Goal: Transaction & Acquisition: Purchase product/service

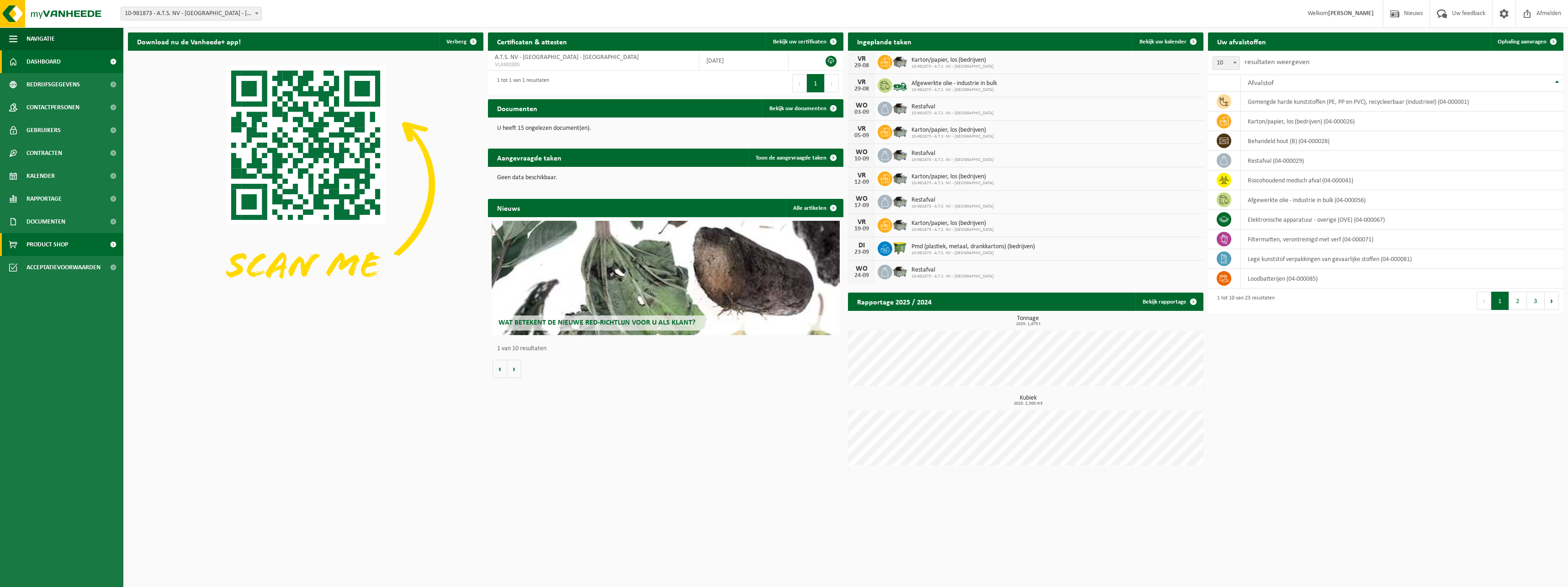
click at [52, 243] on span "Product Shop" at bounding box center [47, 245] width 41 height 23
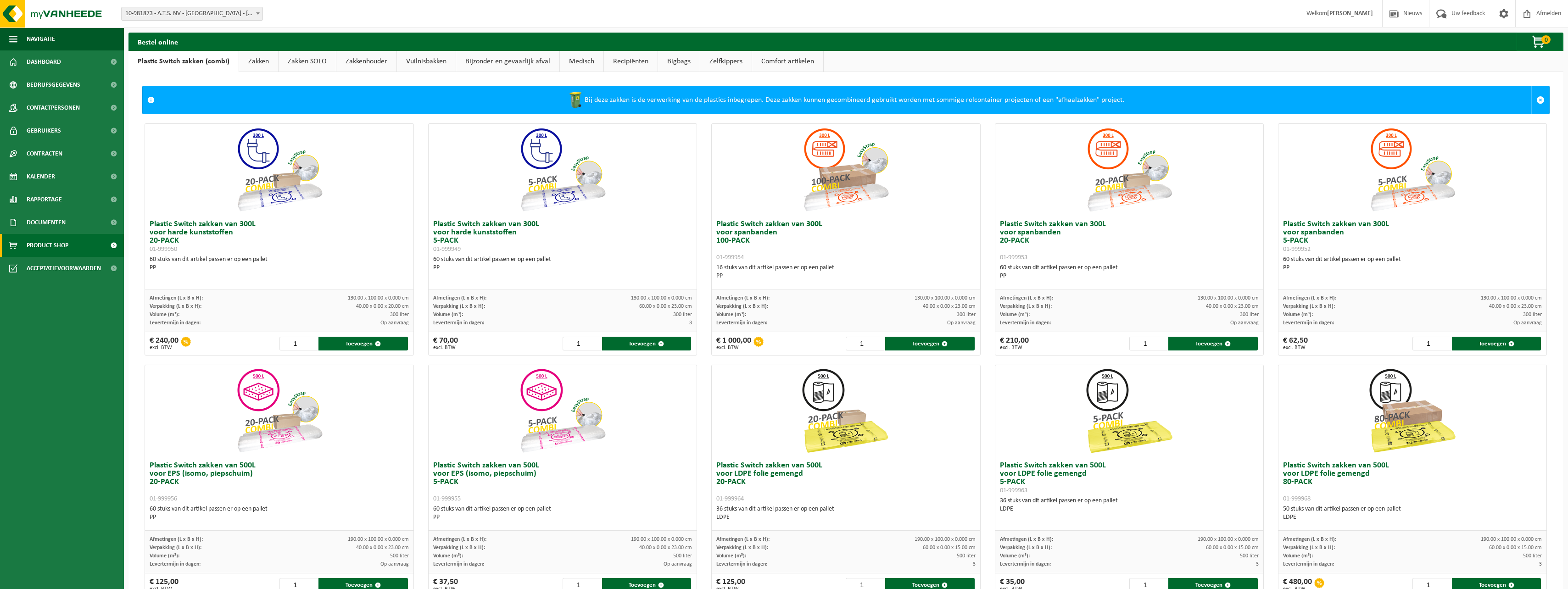
click at [257, 60] on link "Zakken" at bounding box center [259, 61] width 39 height 21
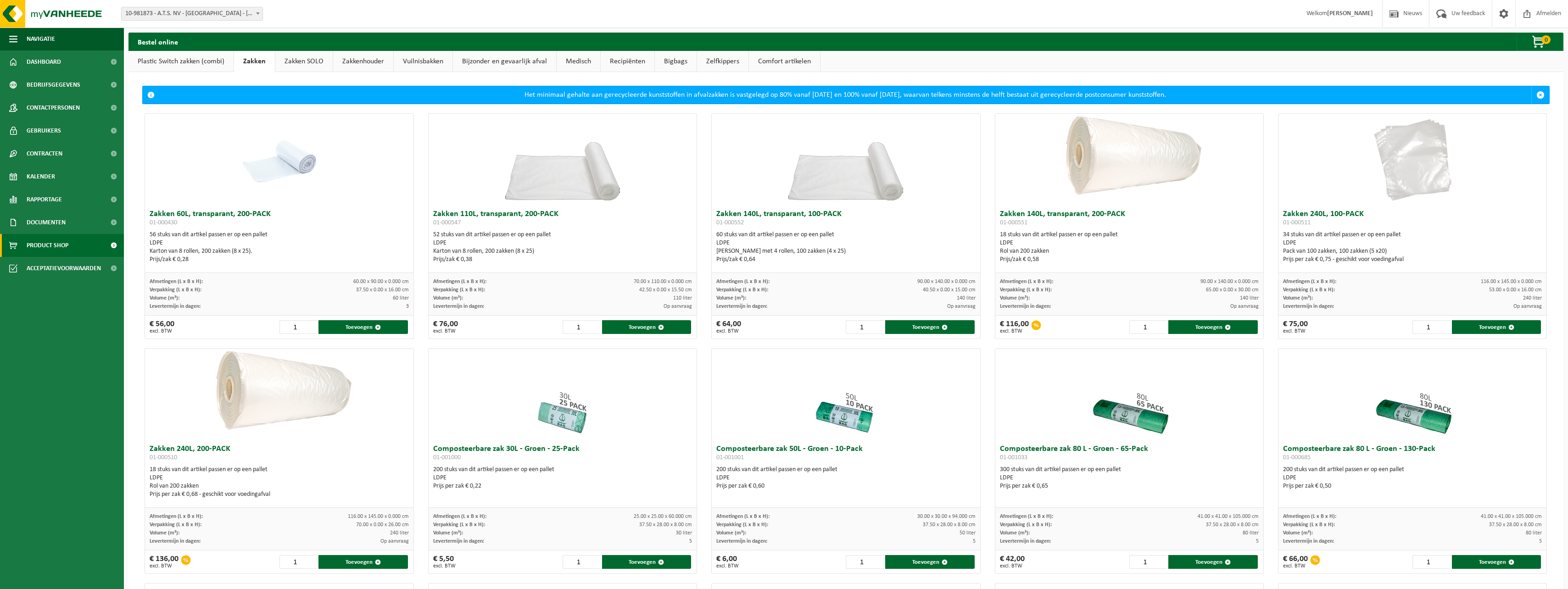
click at [296, 60] on link "Zakken SOLO" at bounding box center [304, 61] width 57 height 21
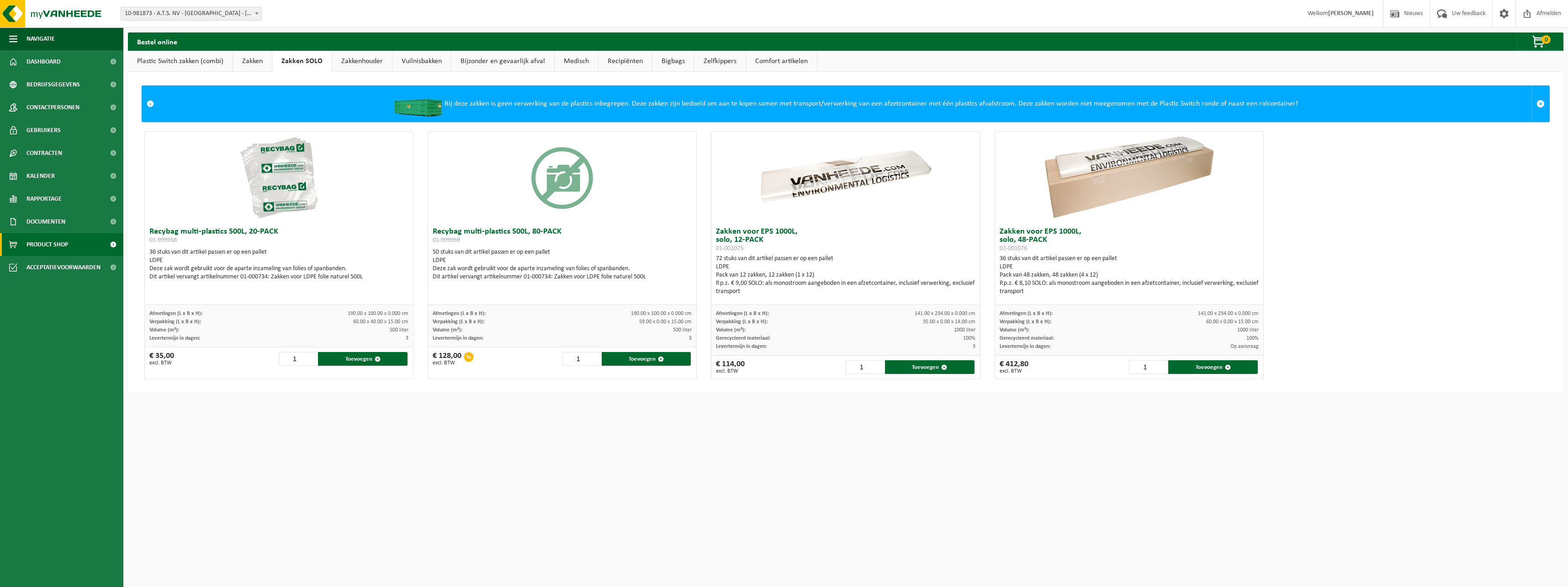
click at [245, 57] on link "Zakken" at bounding box center [253, 61] width 39 height 21
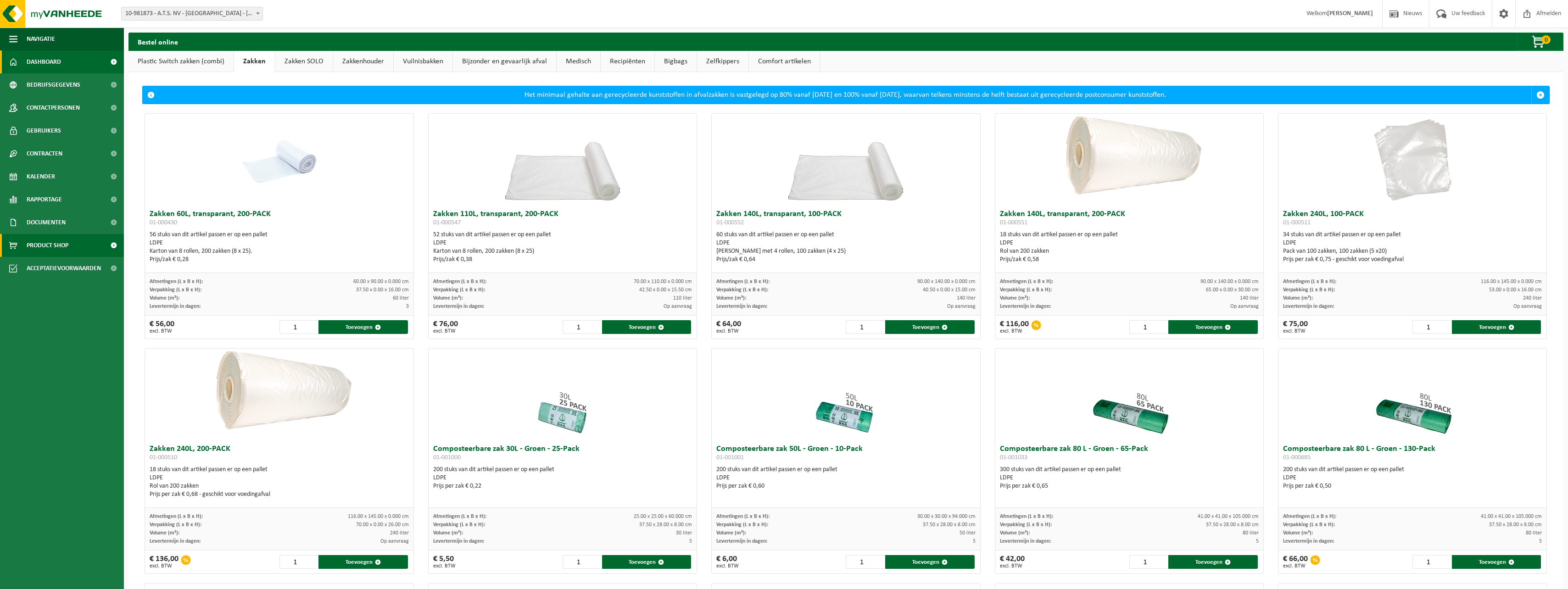
click at [36, 64] on span "Dashboard" at bounding box center [44, 62] width 34 height 23
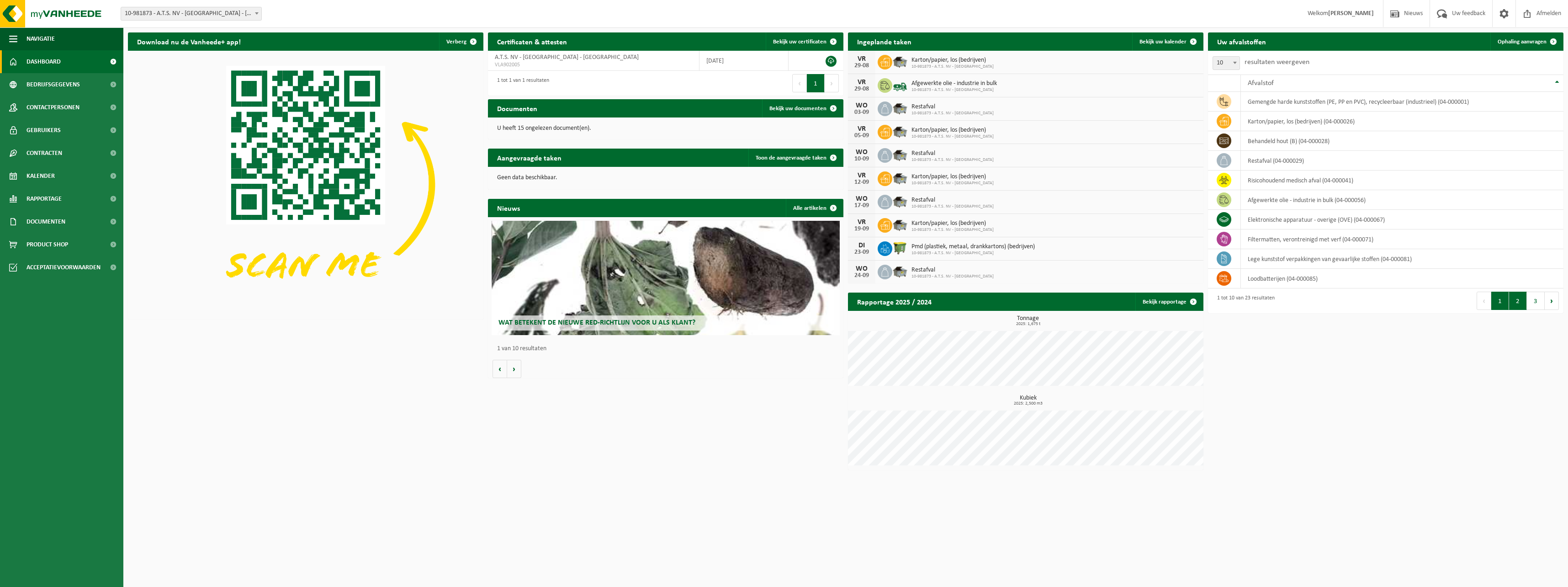
click at [1520, 301] on button "2" at bounding box center [1517, 301] width 18 height 18
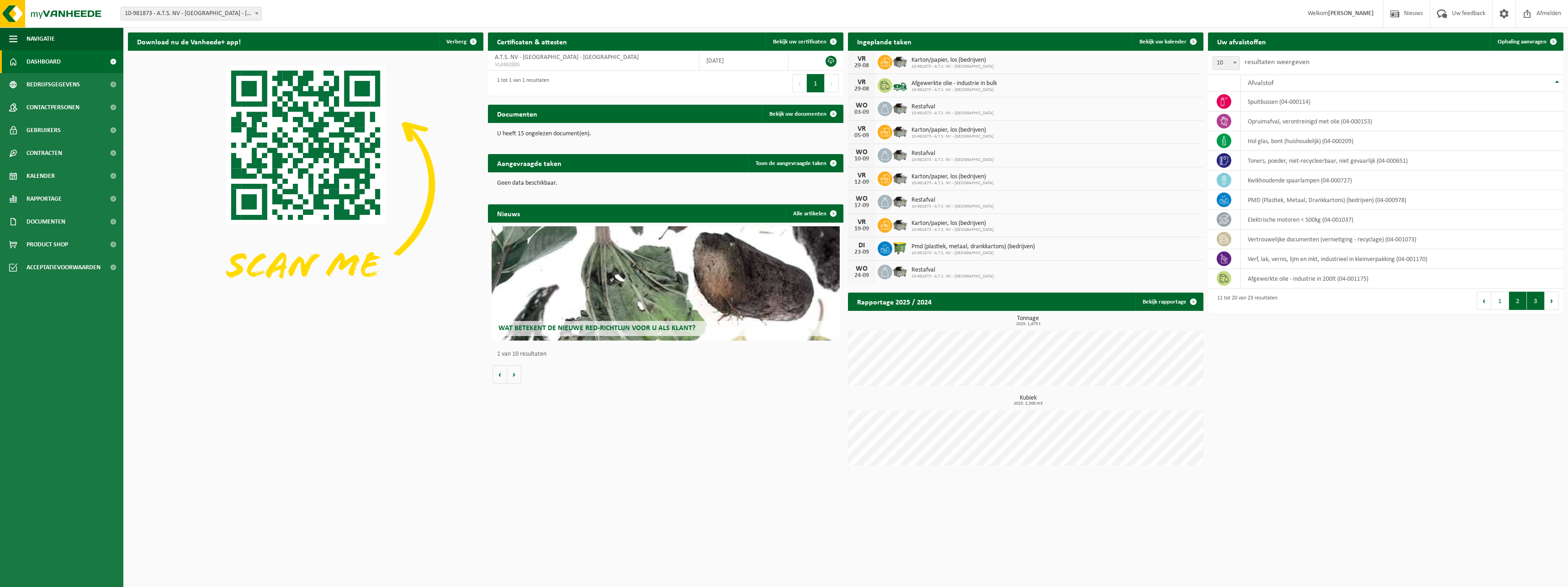
click at [1531, 300] on button "3" at bounding box center [1535, 301] width 18 height 18
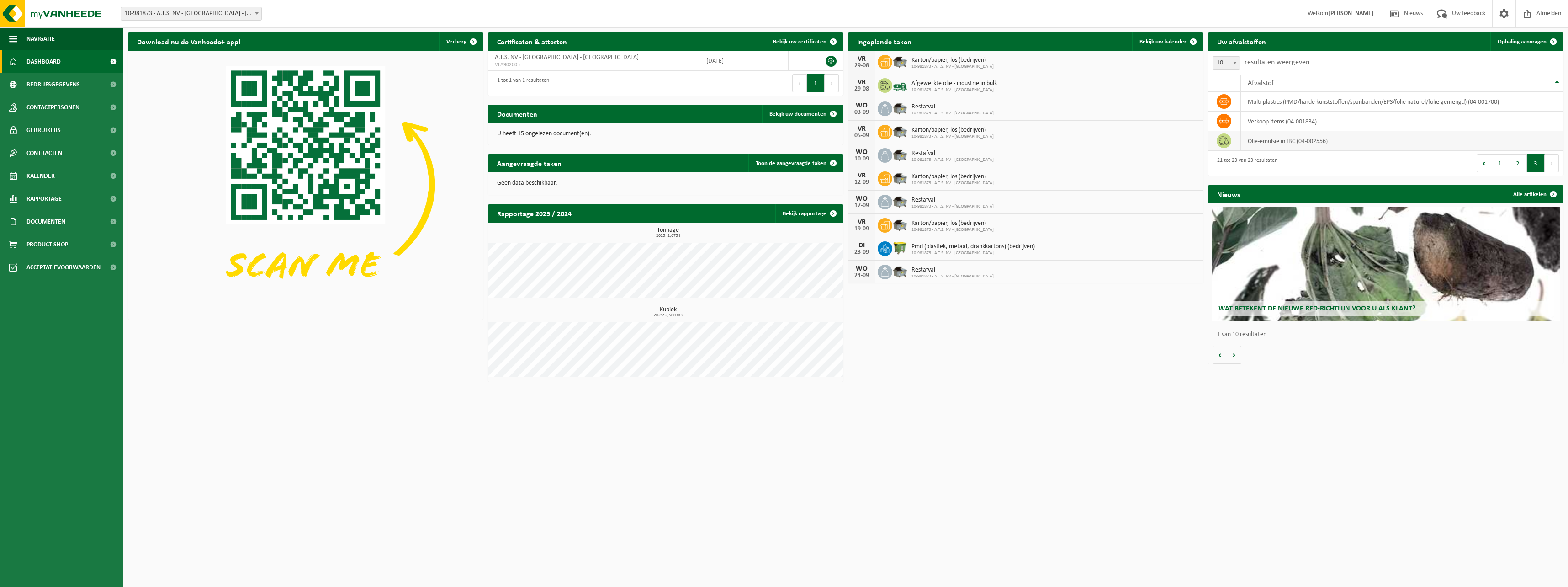
click at [1272, 143] on td "olie-emulsie in IBC (04-002556)" at bounding box center [1402, 141] width 323 height 19
click at [1234, 348] on button "Volgende" at bounding box center [1234, 354] width 14 height 18
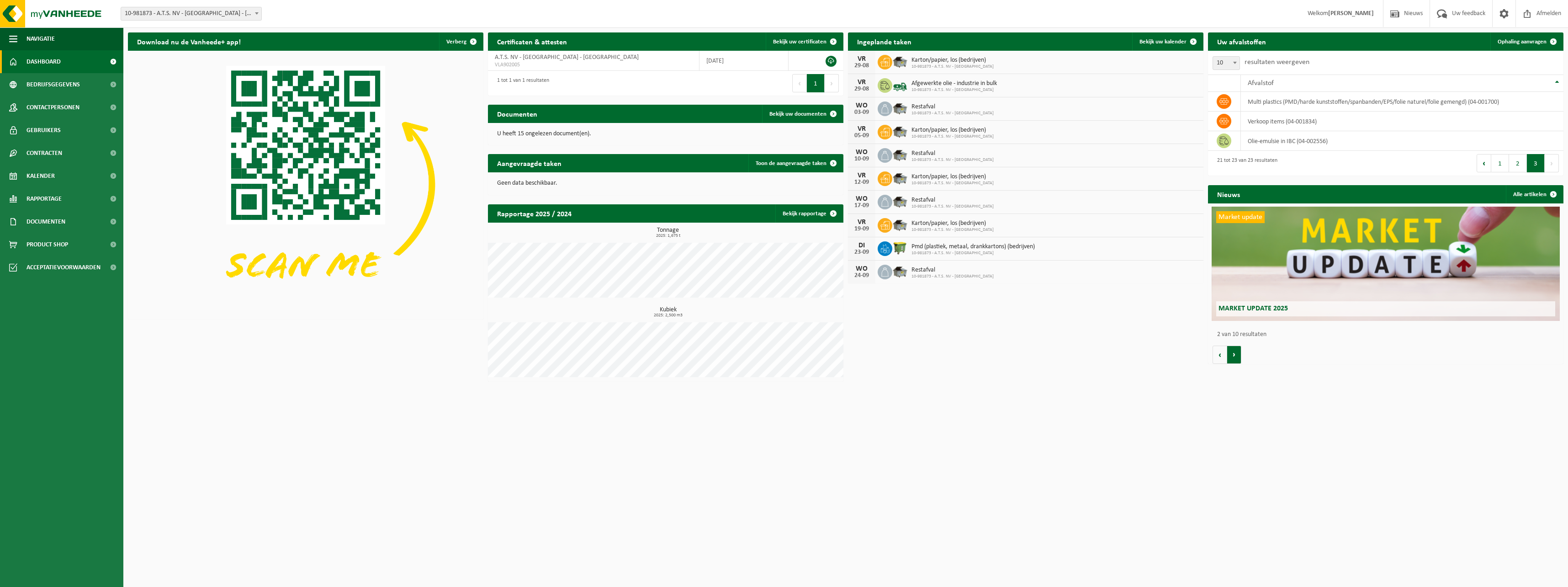
click at [1234, 348] on button "Volgende" at bounding box center [1234, 354] width 14 height 18
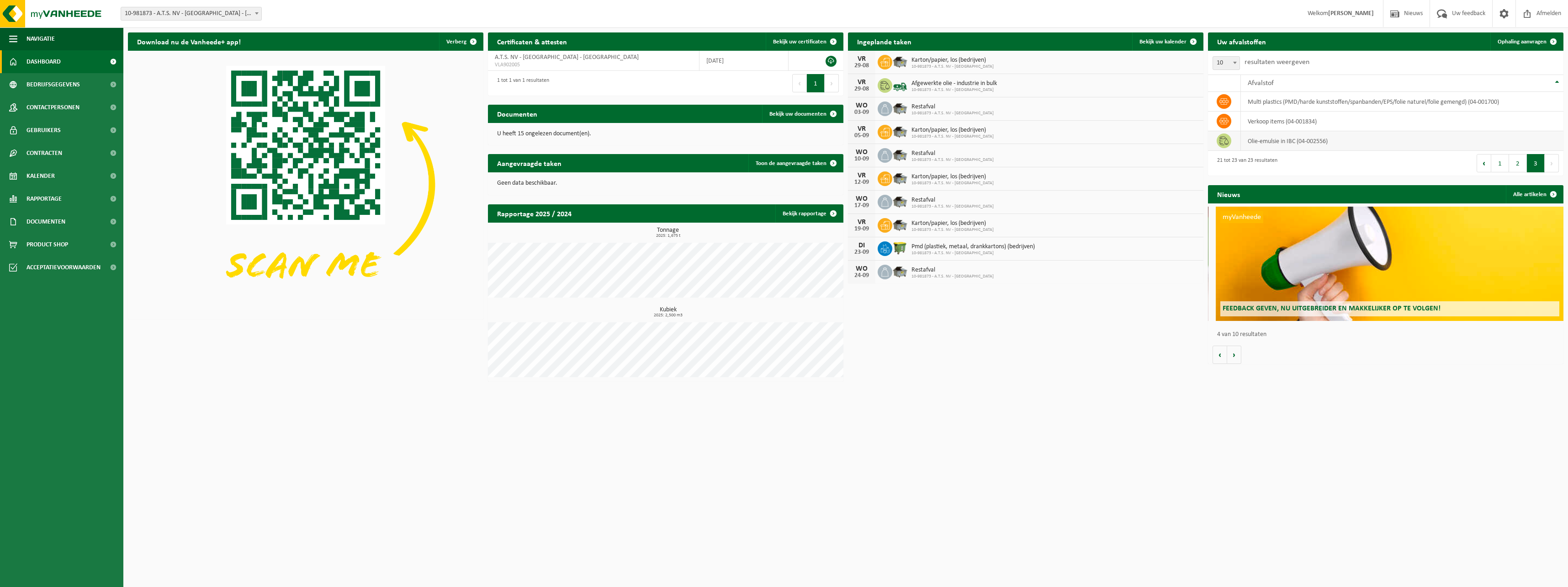
scroll to position [0, 1066]
click at [871, 88] on div "VR 29-08" at bounding box center [861, 86] width 27 height 23
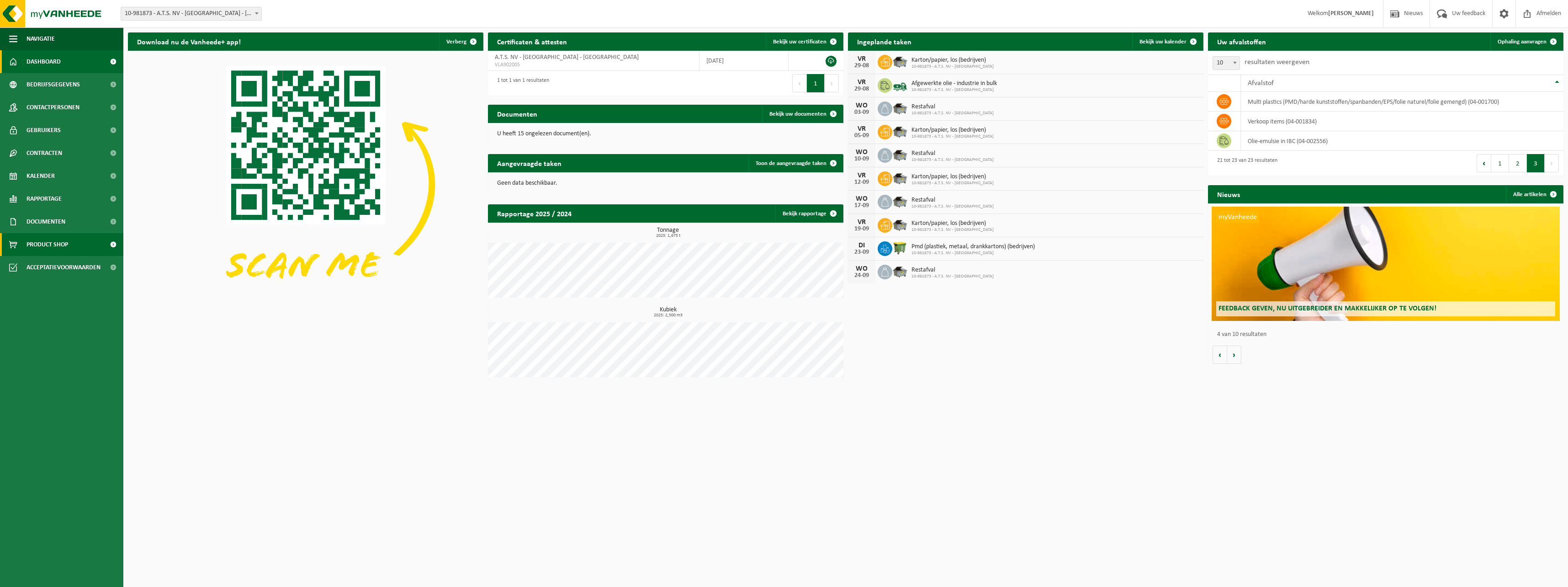
click at [29, 242] on span "Product Shop" at bounding box center [47, 245] width 41 height 23
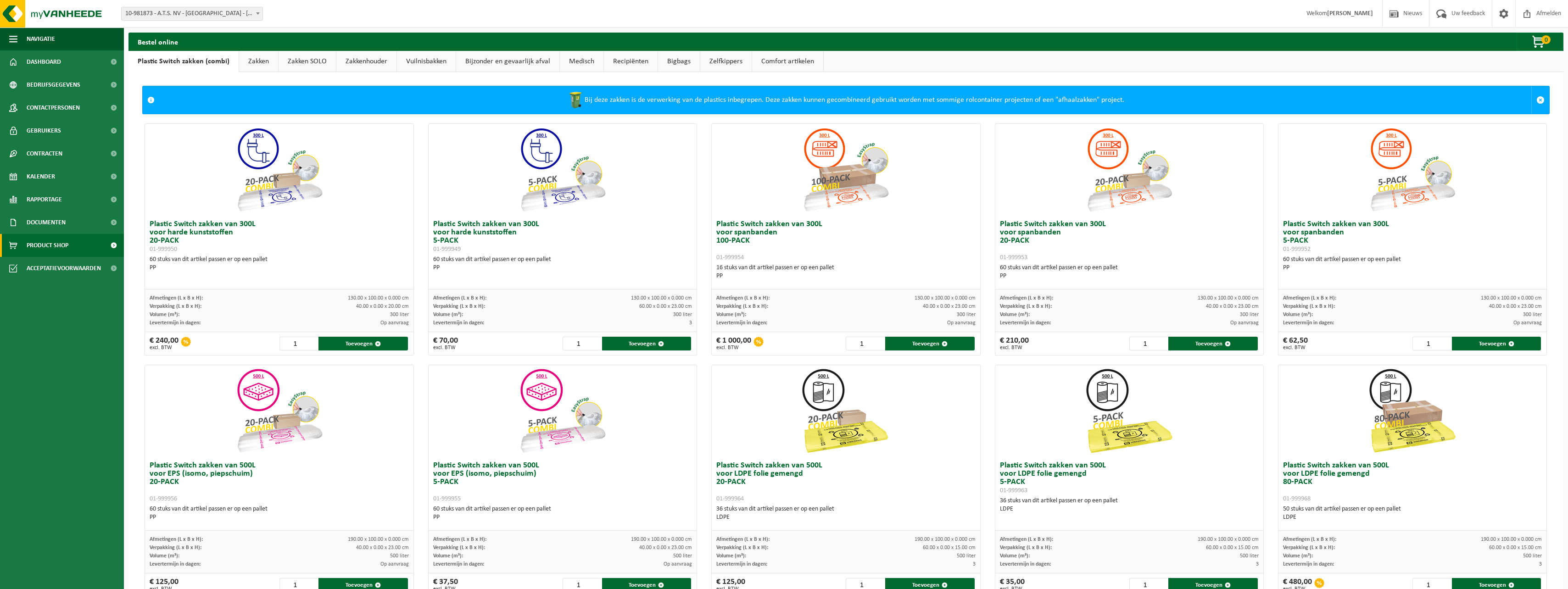
click at [1144, 243] on h3 "Plastic Switch zakken van 300L voor spanbanden 20-PACK 01-999953" at bounding box center [1130, 241] width 259 height 42
click at [1401, 258] on div "60 stuks van dit artikel passen er op een pallet PP" at bounding box center [1413, 263] width 259 height 16
click at [1478, 340] on button "Toevoegen" at bounding box center [1496, 343] width 89 height 14
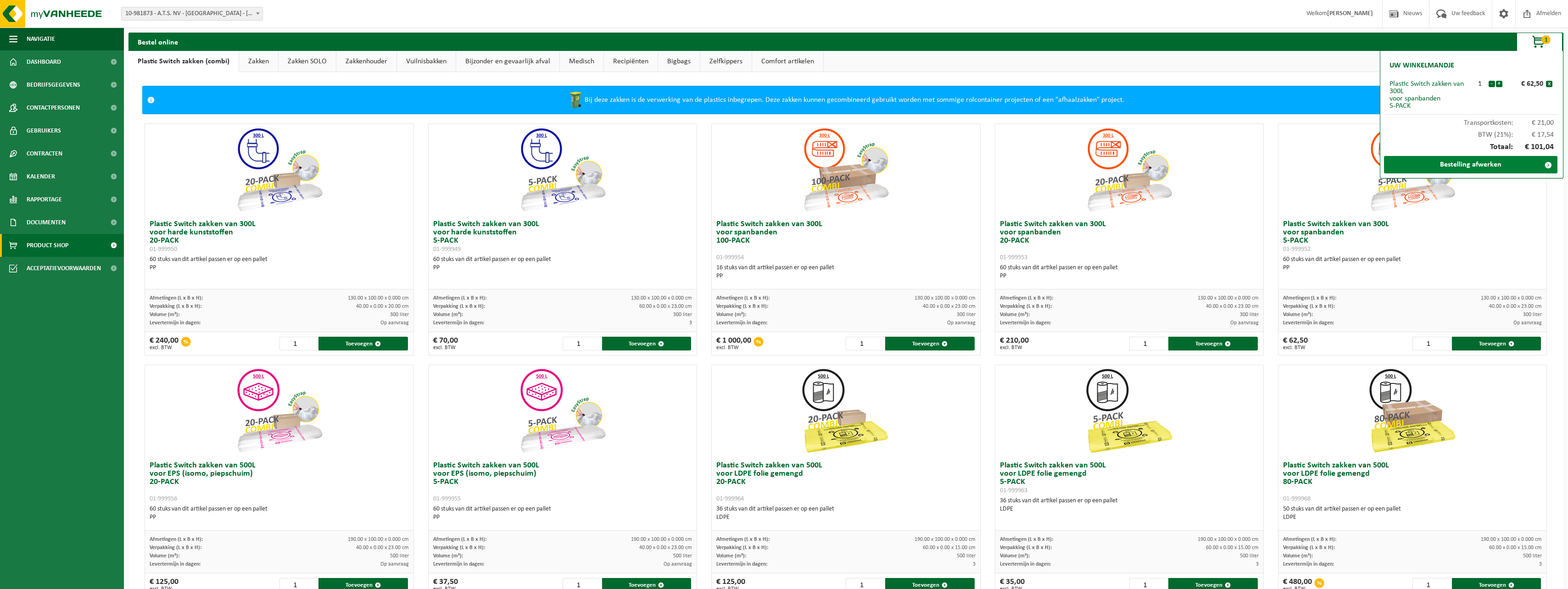
click at [1476, 161] on link "Bestelling afwerken" at bounding box center [1471, 164] width 174 height 18
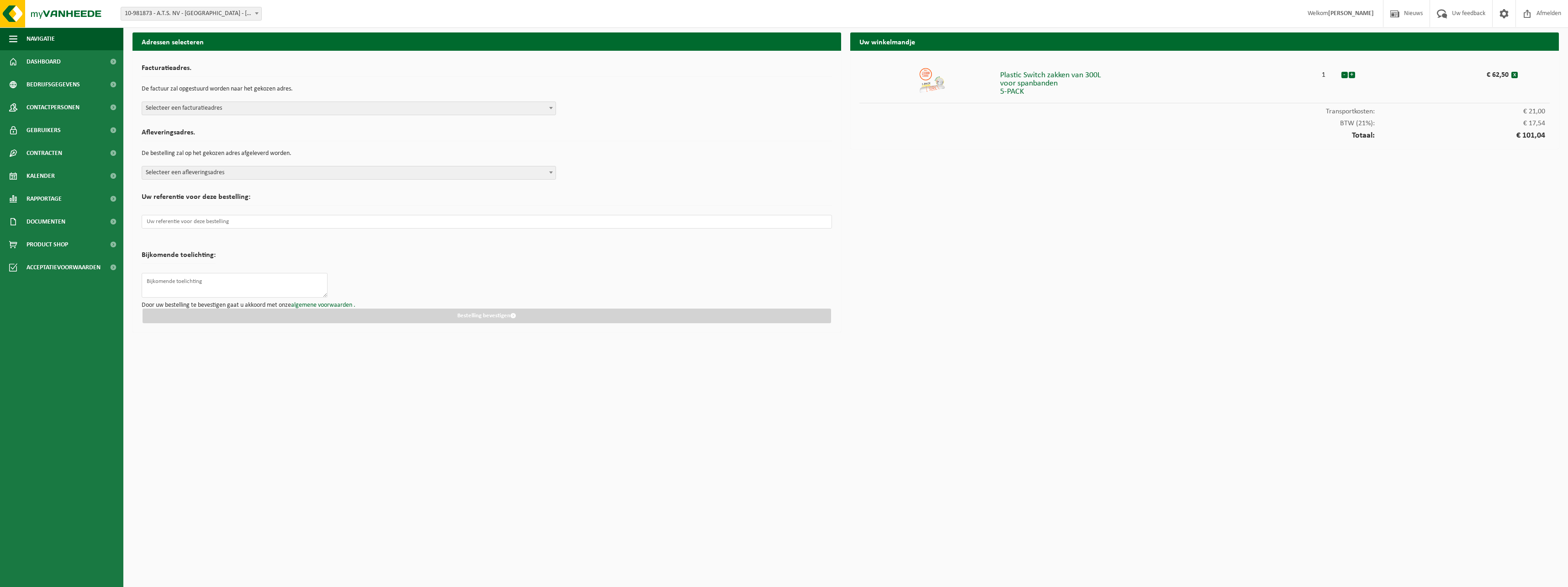
click at [1216, 188] on div "Uw winkelmandje Plastic Switch zakken van 300L voor spanbanden 5-PACK 1 - + € 6…" at bounding box center [1204, 185] width 718 height 304
click at [1062, 76] on div "Plastic Switch zakken van 300L voor spanbanden 5-PACK" at bounding box center [1153, 82] width 307 height 29
click at [247, 171] on span "Selecteer een afleveringsadres" at bounding box center [348, 172] width 413 height 13
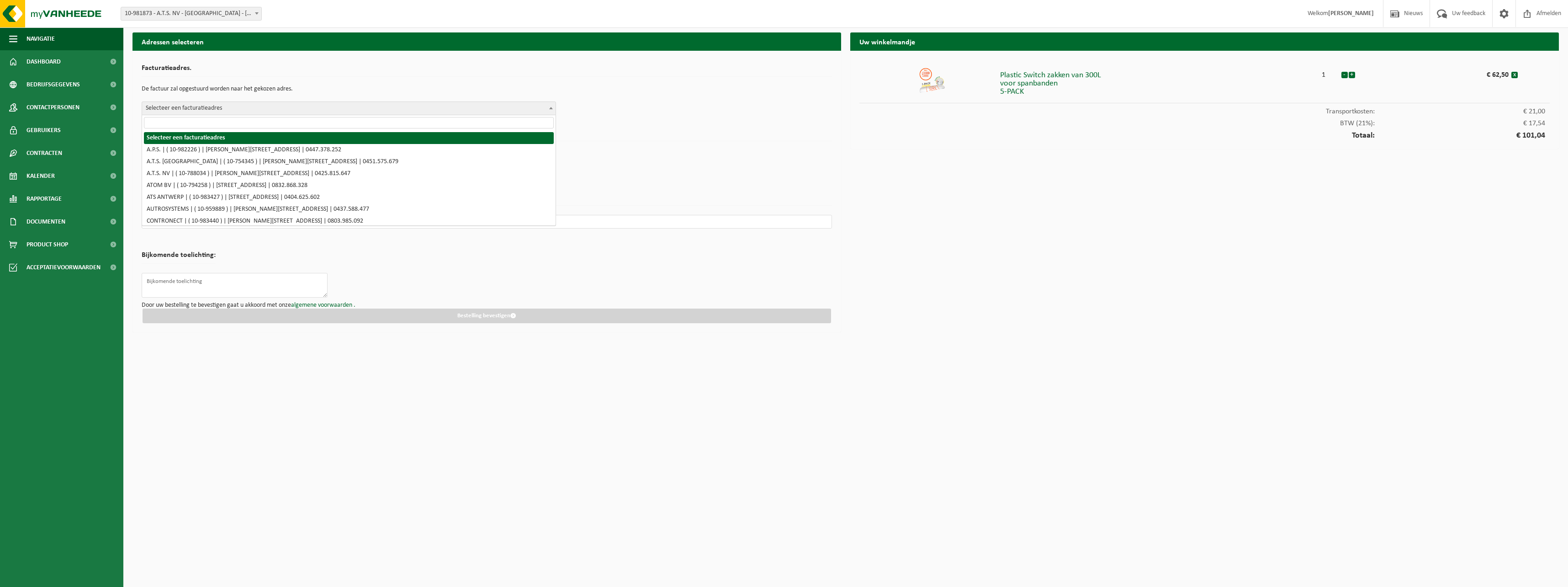
click at [216, 108] on span "Selecteer een facturatieadres" at bounding box center [348, 108] width 413 height 13
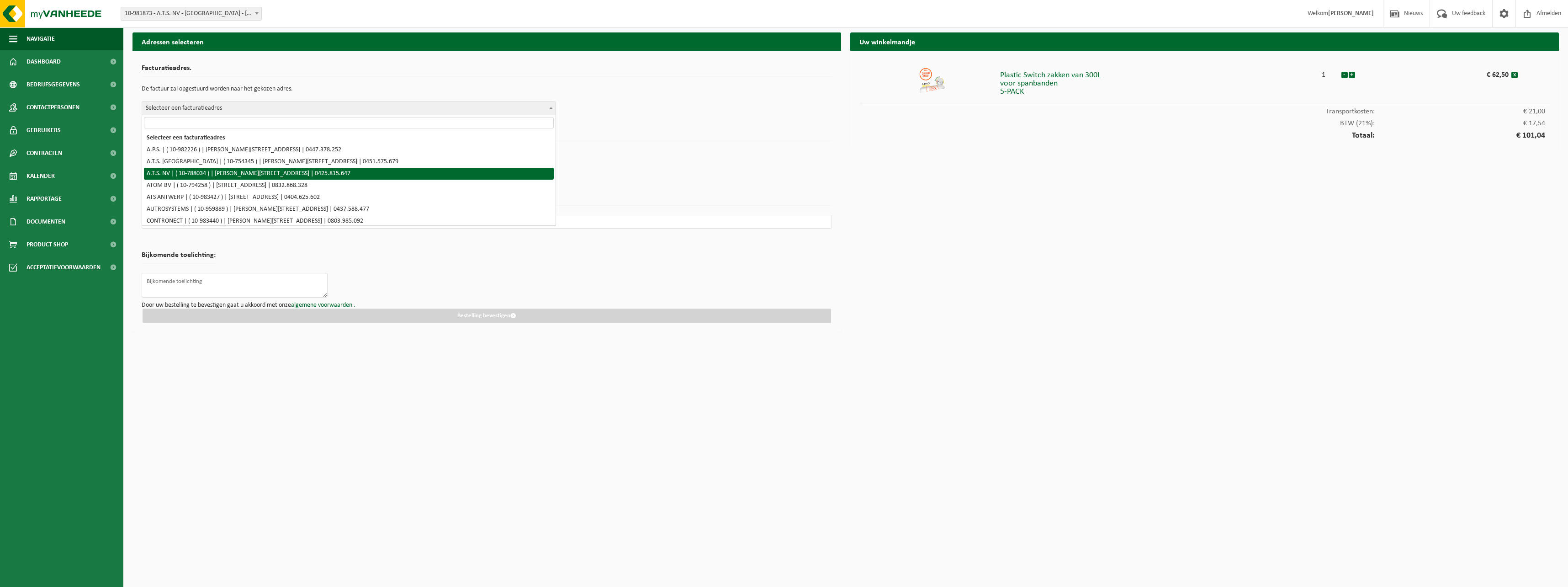
select select "158281"
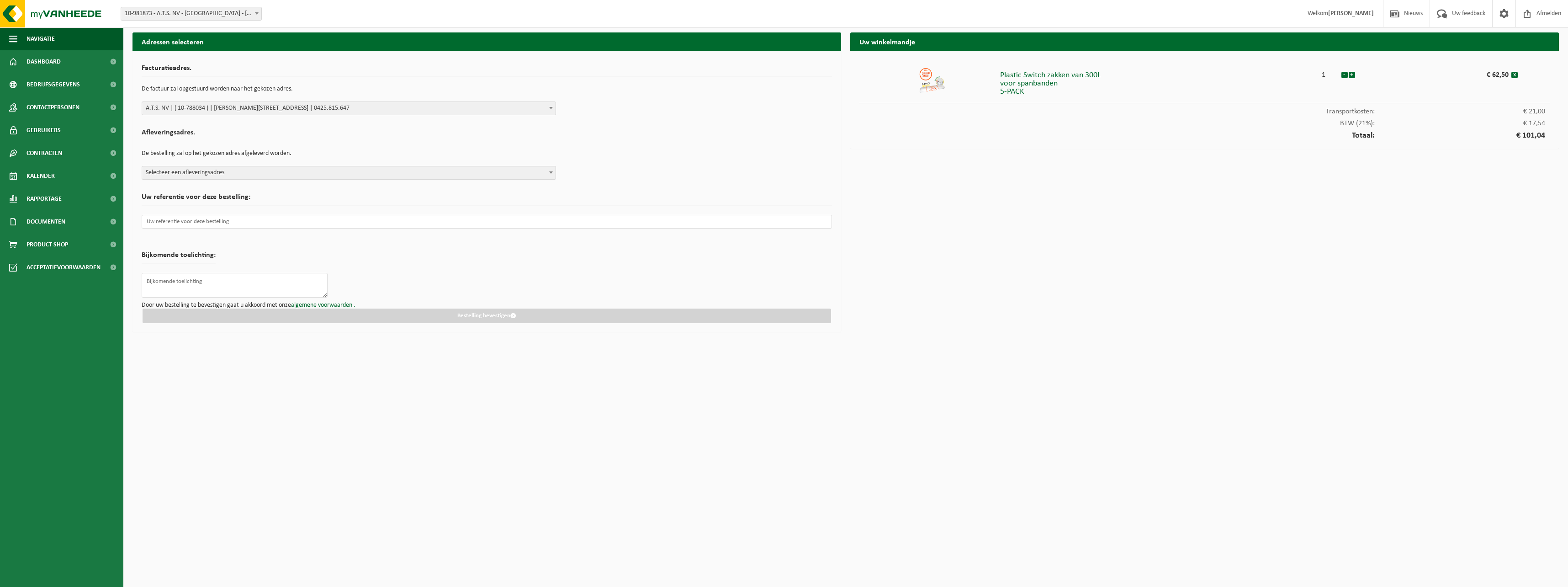
click at [199, 172] on span "Selecteer een afleveringsadres" at bounding box center [348, 172] width 413 height 13
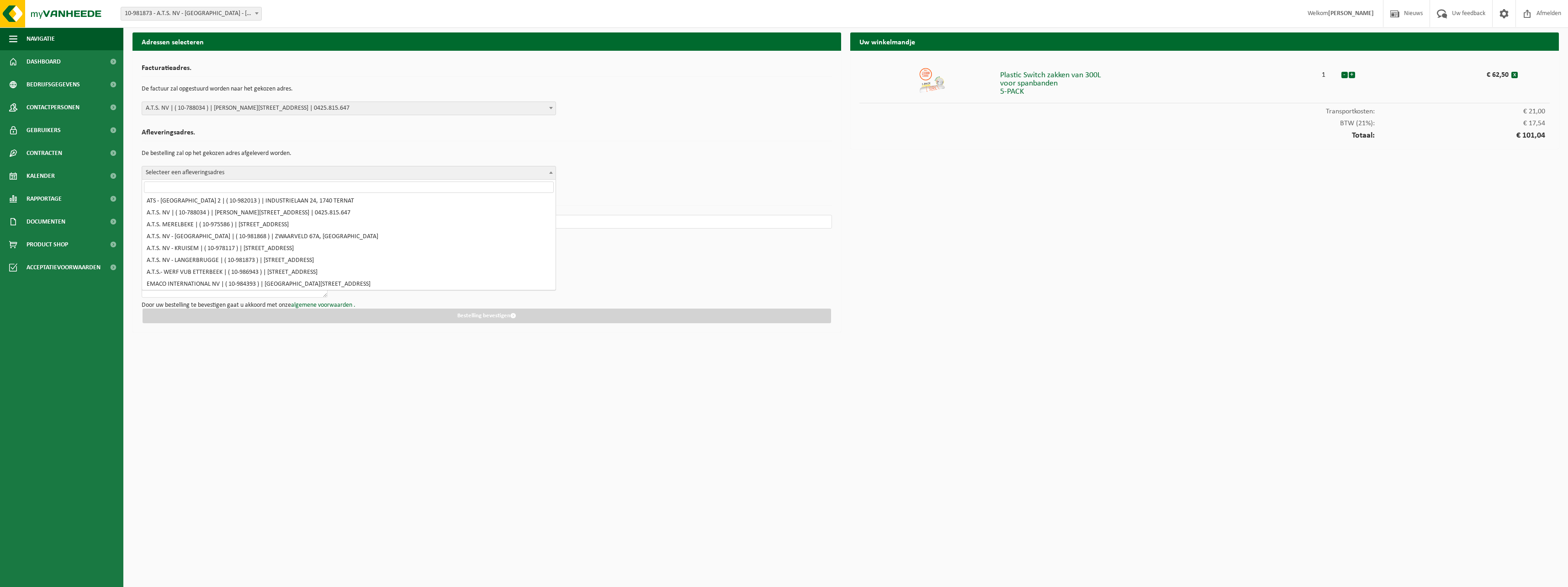
scroll to position [91, 0]
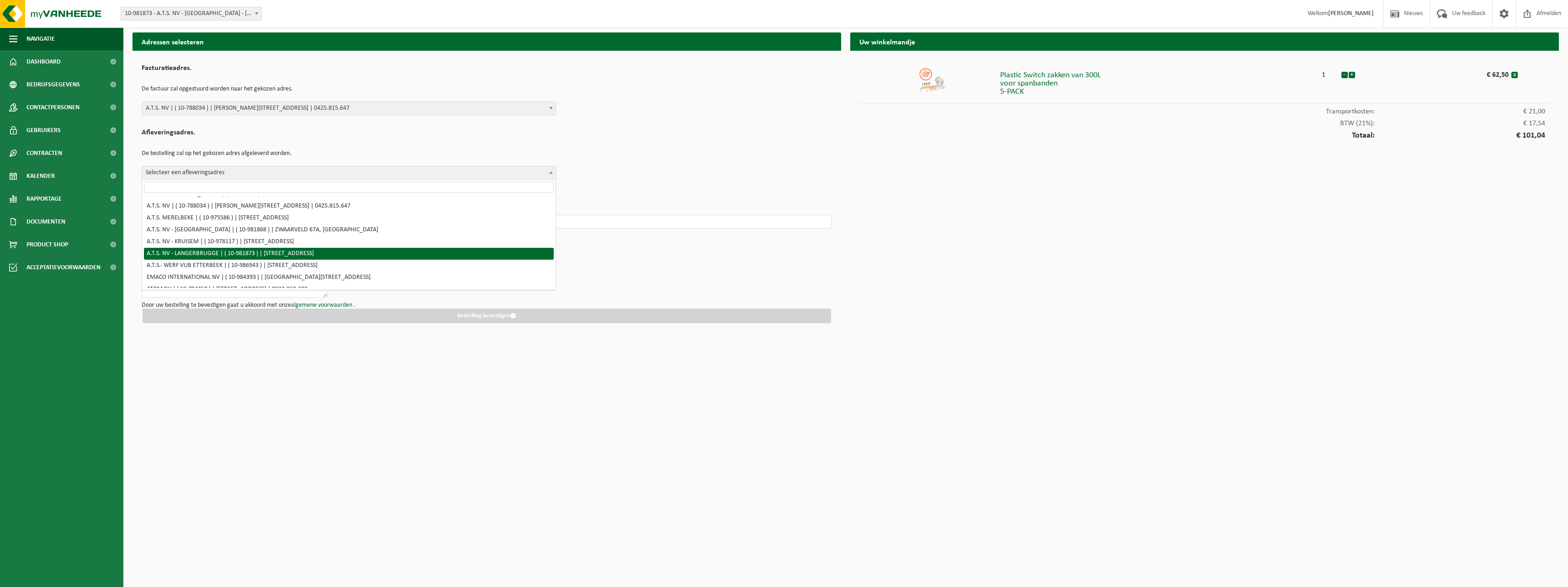
select select "162236"
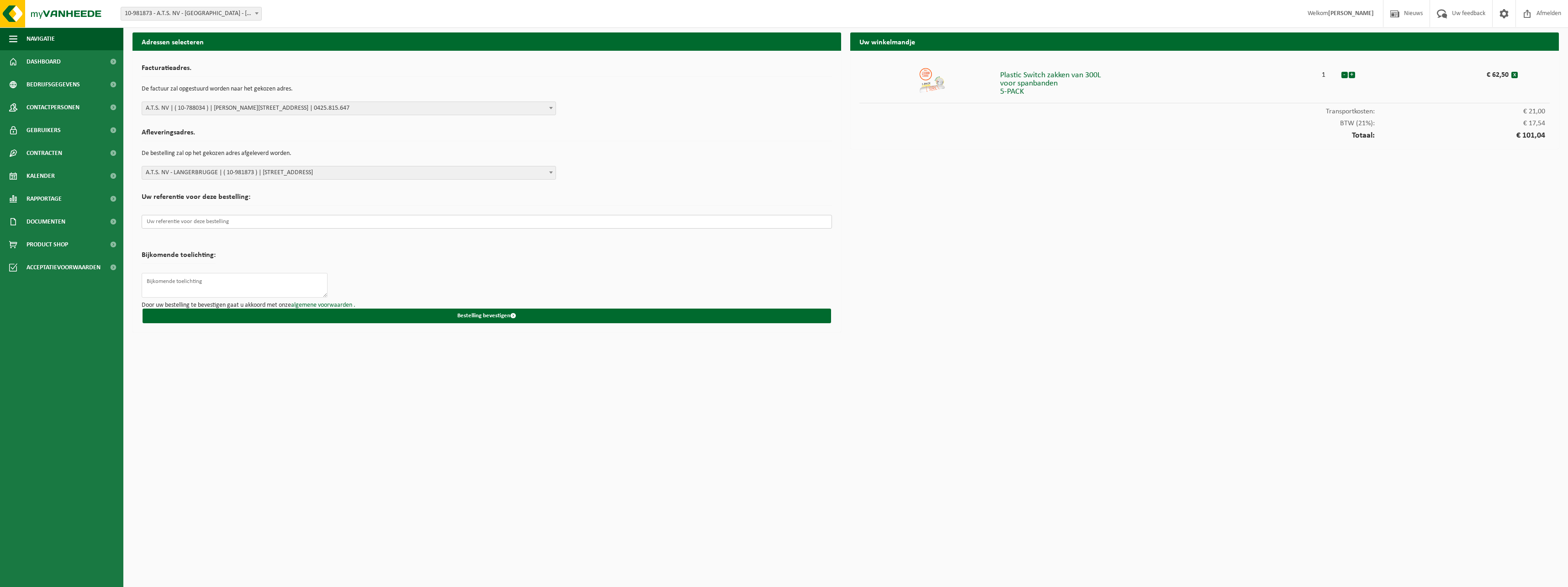
click at [201, 221] on input "text" at bounding box center [487, 222] width 690 height 14
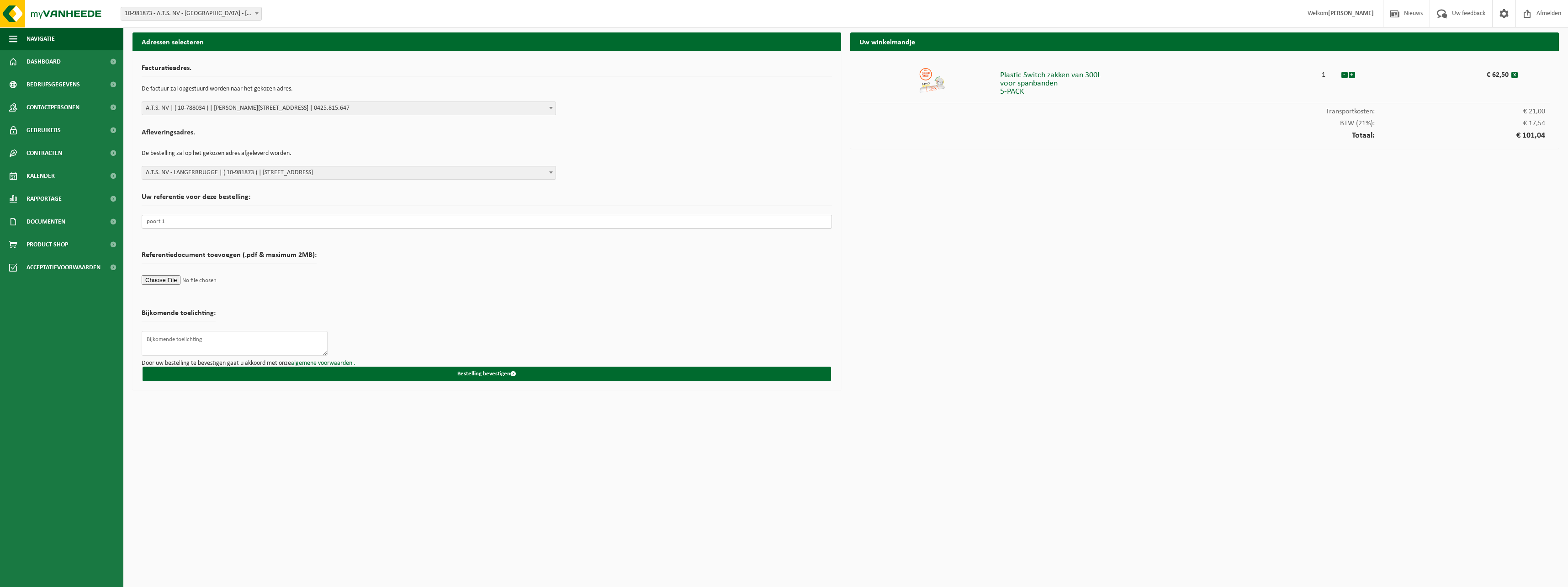
type input "poort 13"
drag, startPoint x: 169, startPoint y: 224, endPoint x: 136, endPoint y: 228, distance: 33.2
click at [136, 228] on div "Facturatieadres. De factuur zal opgestuurd worden naar het gekozen adres. Selec…" at bounding box center [487, 220] width 709 height 340
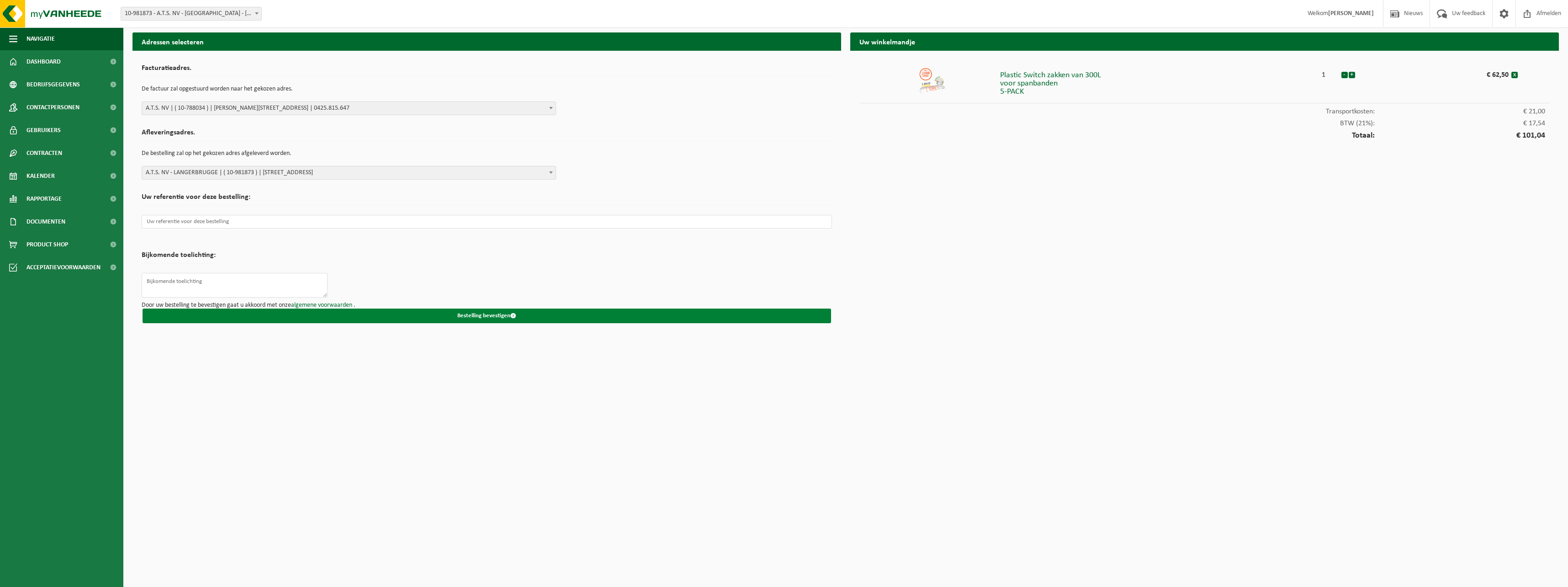
click at [472, 314] on button "Bestelling bevestigen" at bounding box center [486, 316] width 688 height 15
